Goal: Find specific page/section: Find specific page/section

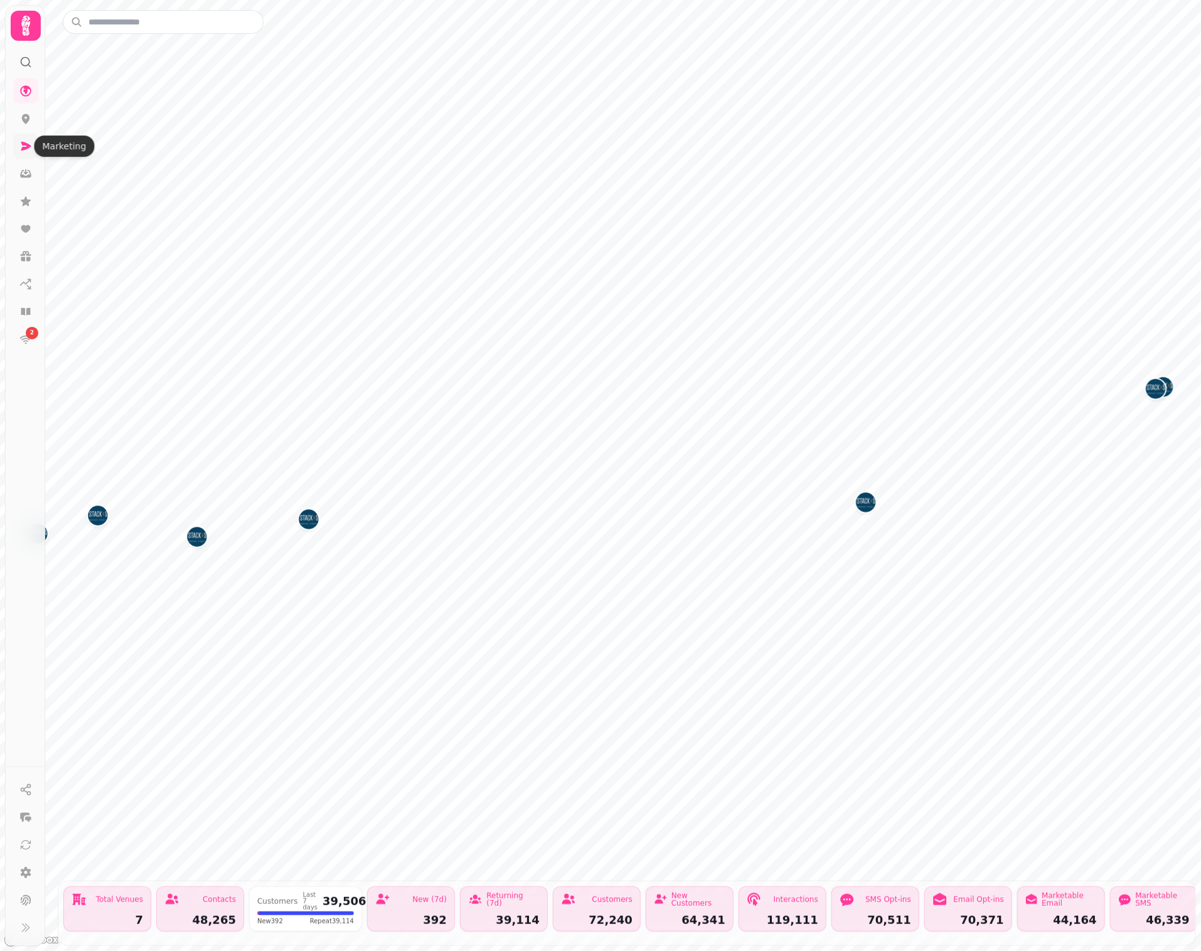
click at [21, 147] on icon at bounding box center [25, 146] width 13 height 13
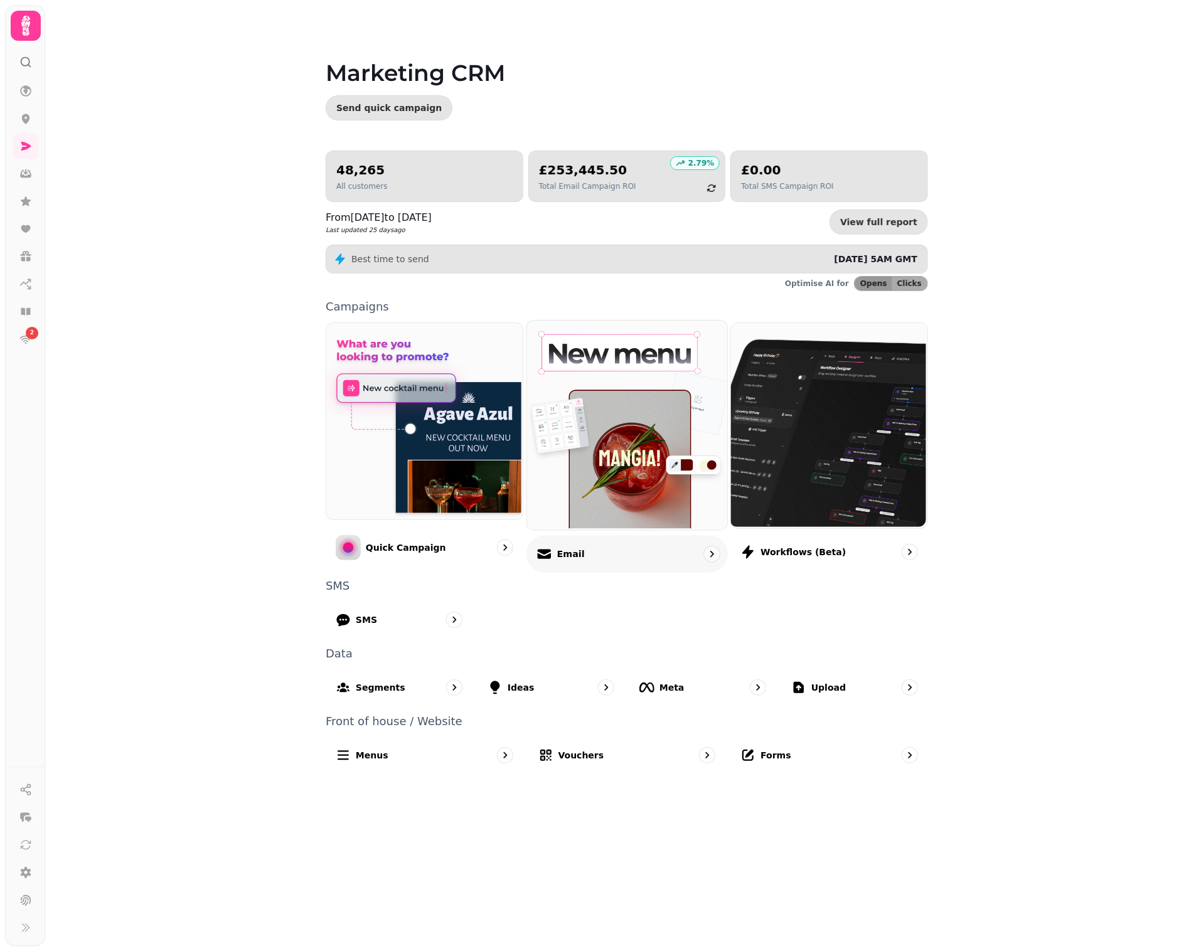
click at [598, 480] on img at bounding box center [625, 423] width 200 height 209
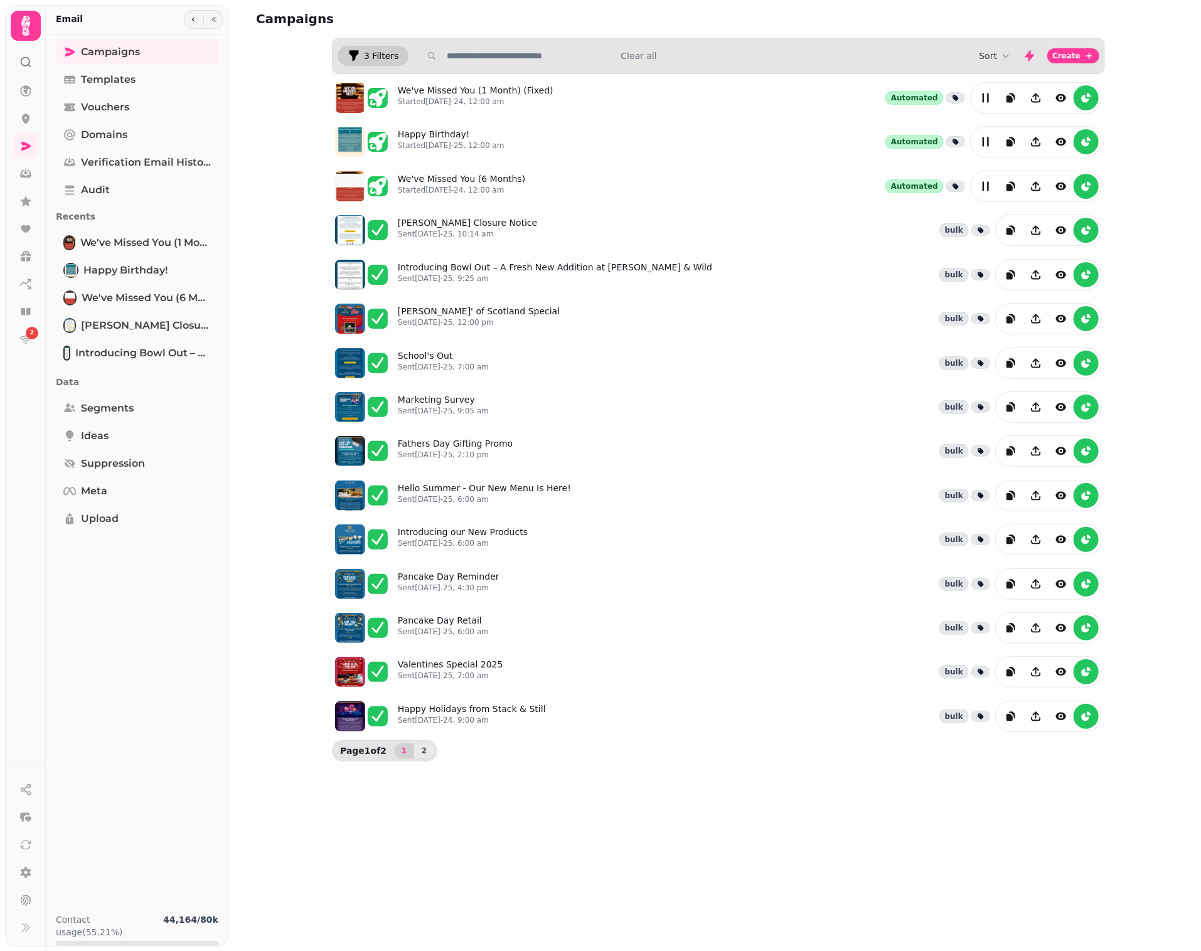
click at [358, 60] on icon "button" at bounding box center [354, 56] width 13 height 13
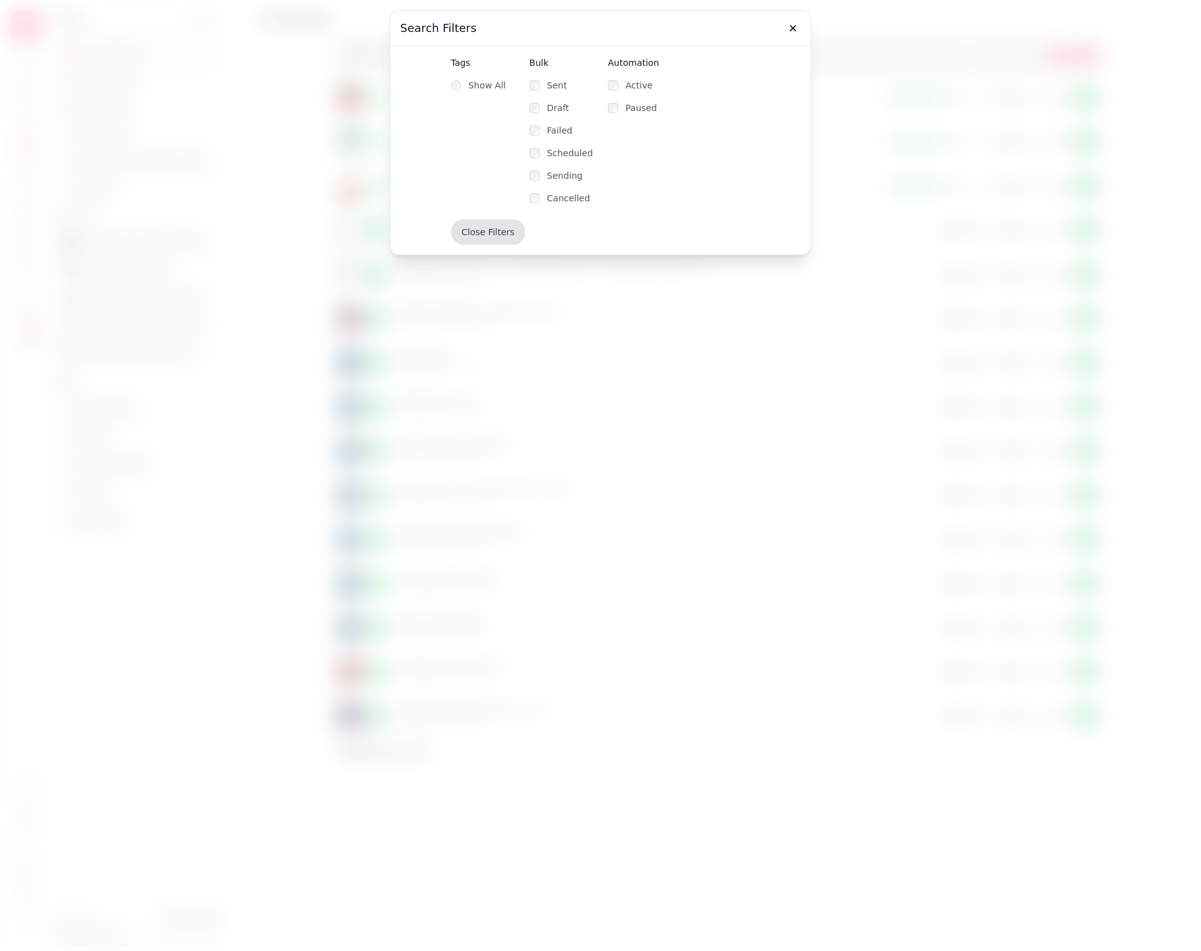
click at [289, 88] on div at bounding box center [600, 475] width 1201 height 951
